Goal: Information Seeking & Learning: Compare options

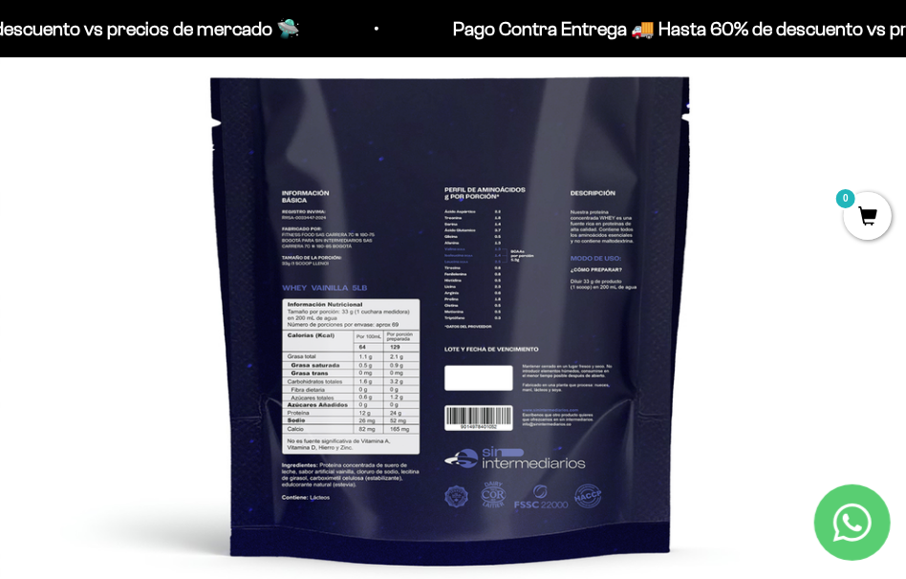
scroll to position [287, 0]
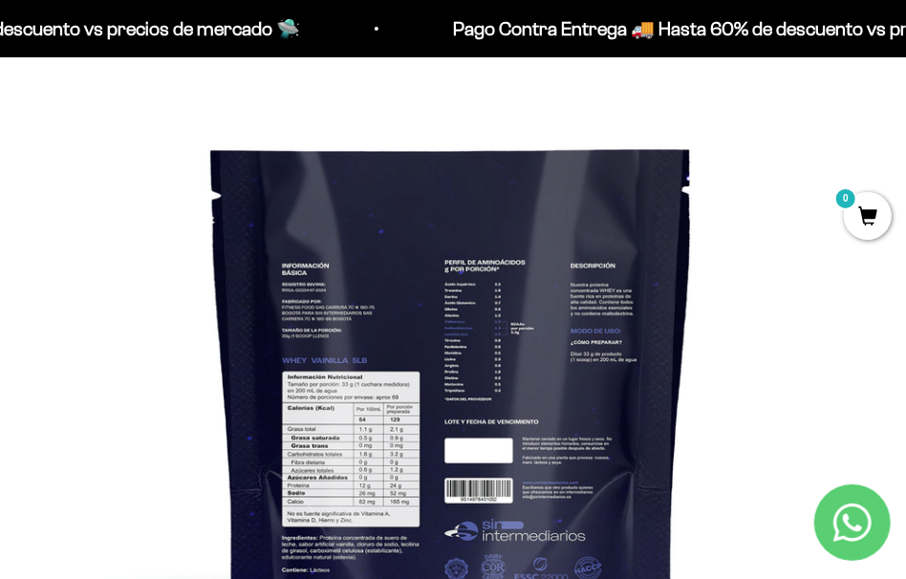
click at [228, 389] on img at bounding box center [452, 366] width 906 height 906
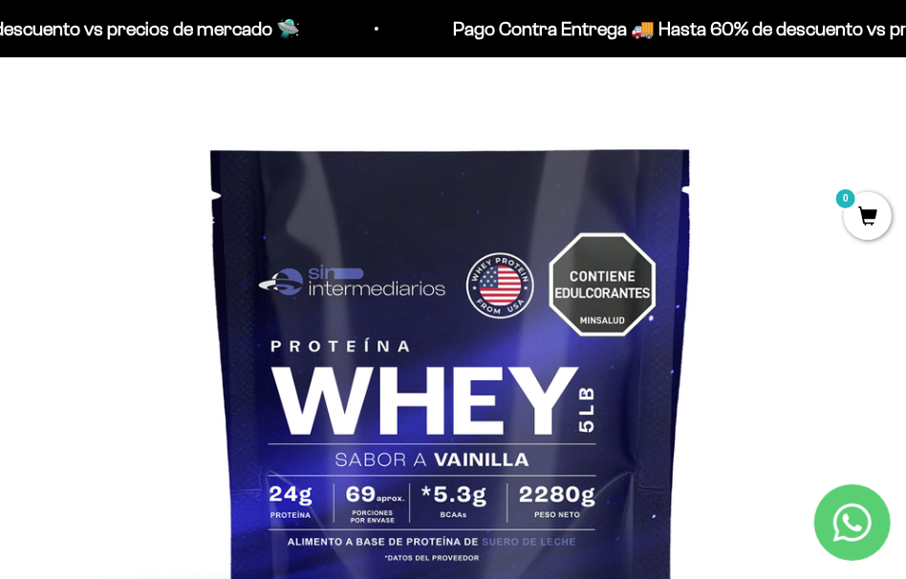
scroll to position [96, 0]
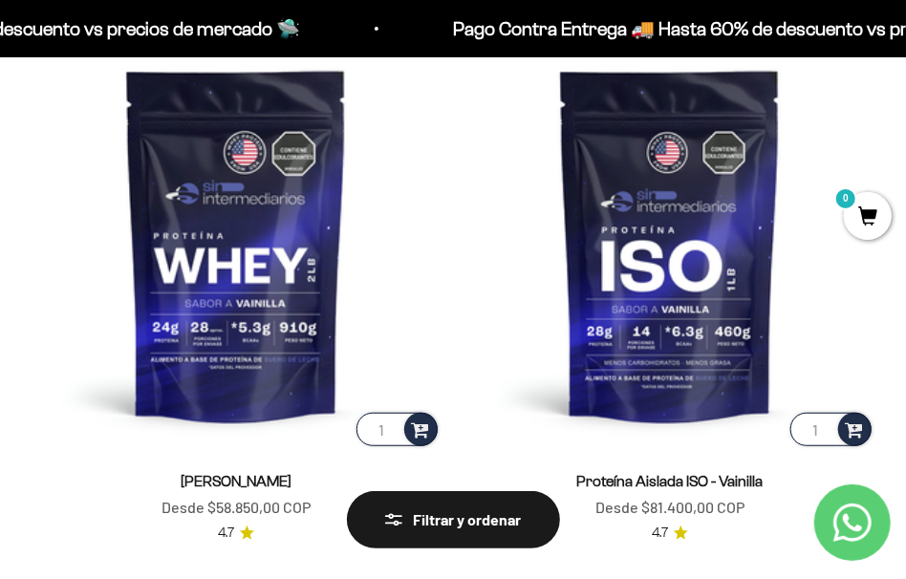
scroll to position [287, 0]
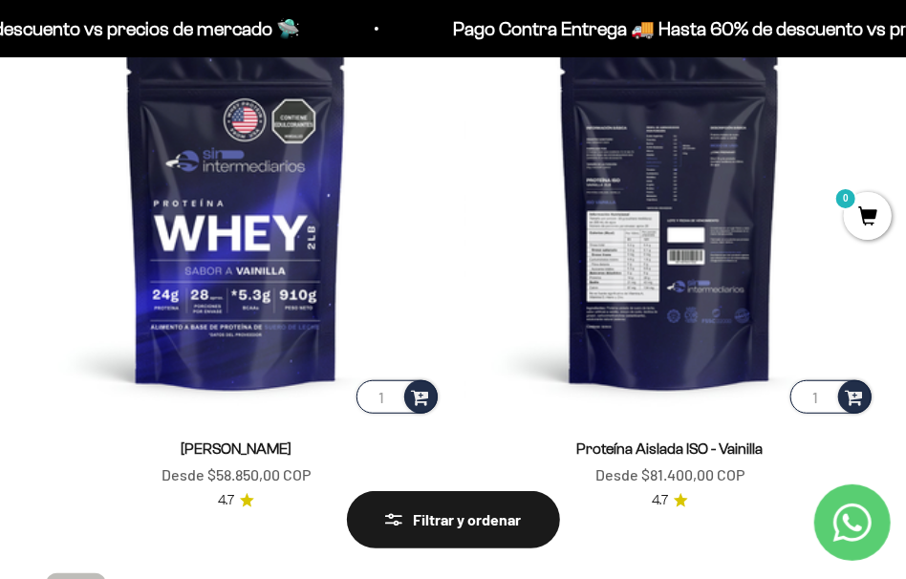
click at [744, 285] on img at bounding box center [670, 212] width 411 height 411
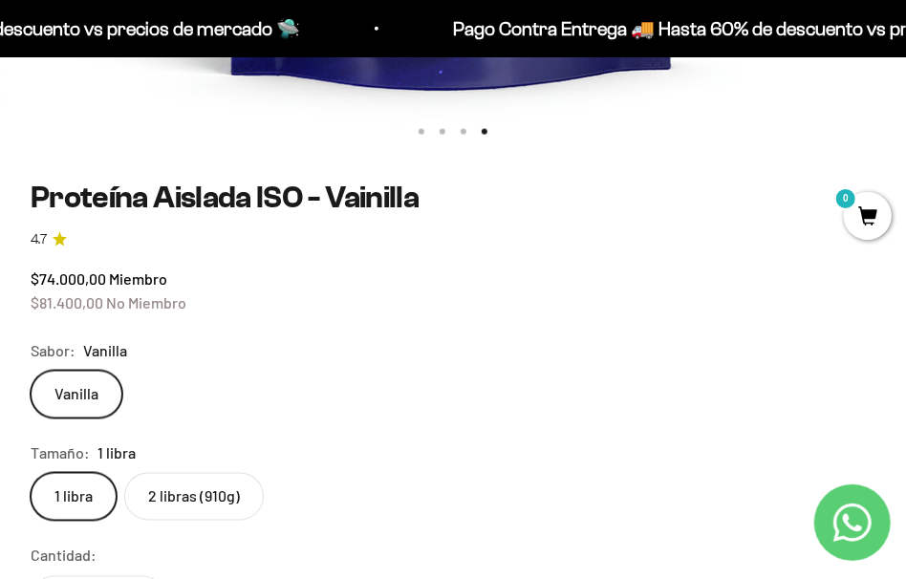
scroll to position [1147, 0]
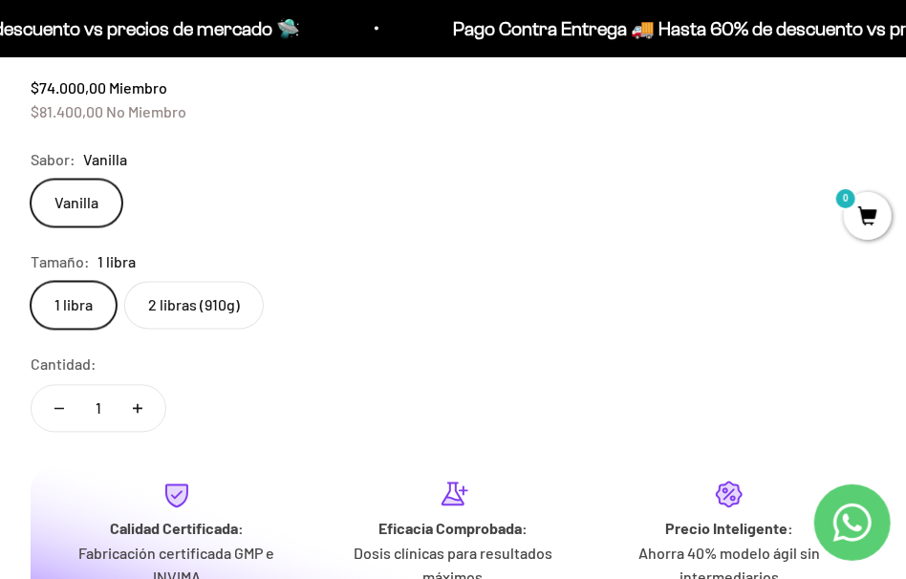
click at [187, 307] on label "2 libras (910g)" at bounding box center [194, 306] width 140 height 48
click at [31, 282] on input "2 libras (910g)" at bounding box center [30, 281] width 1 height 1
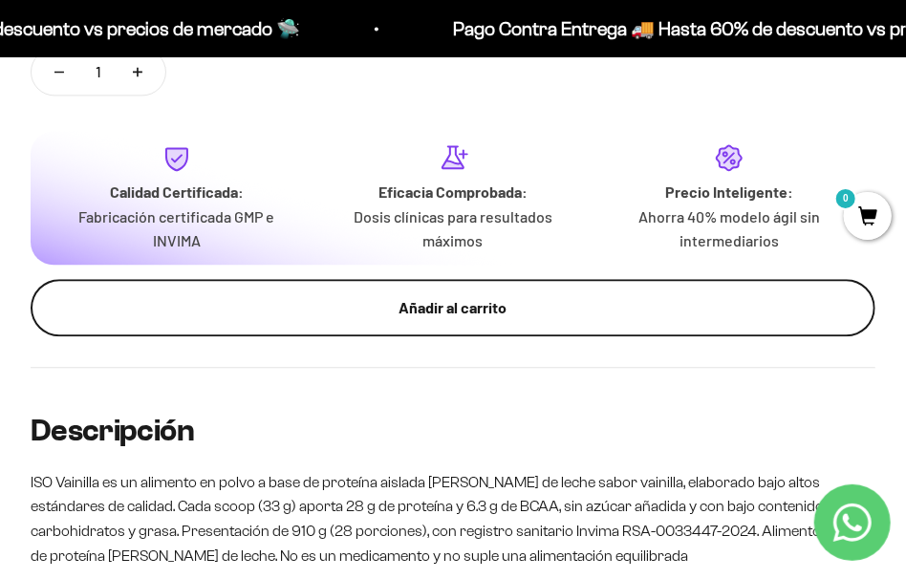
scroll to position [1510, 0]
